Goal: Register for event/course

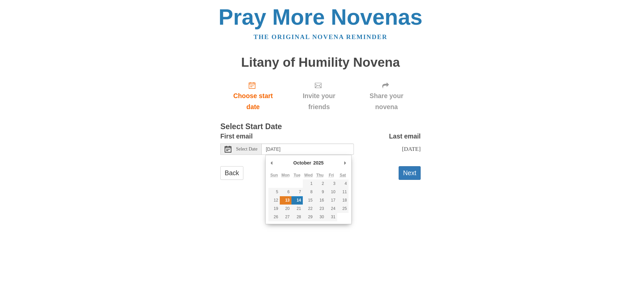
type input "Monday, October 13th"
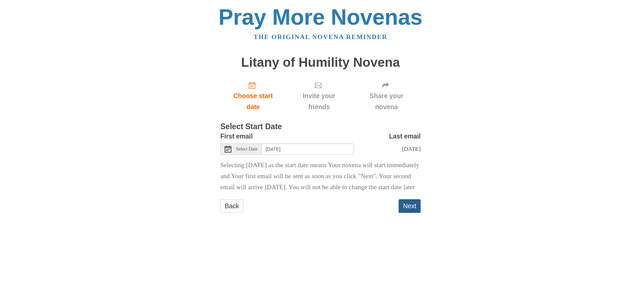
click at [412, 213] on button "Next" at bounding box center [410, 206] width 22 height 14
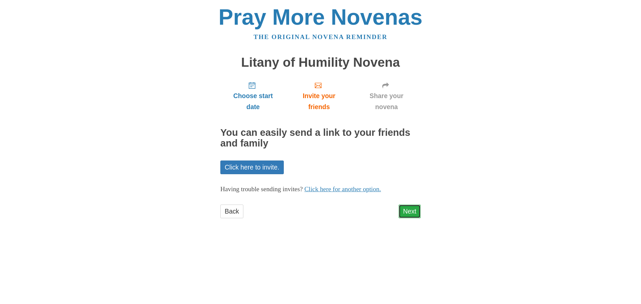
click at [411, 208] on link "Next" at bounding box center [410, 212] width 22 height 14
